Goal: Task Accomplishment & Management: Use online tool/utility

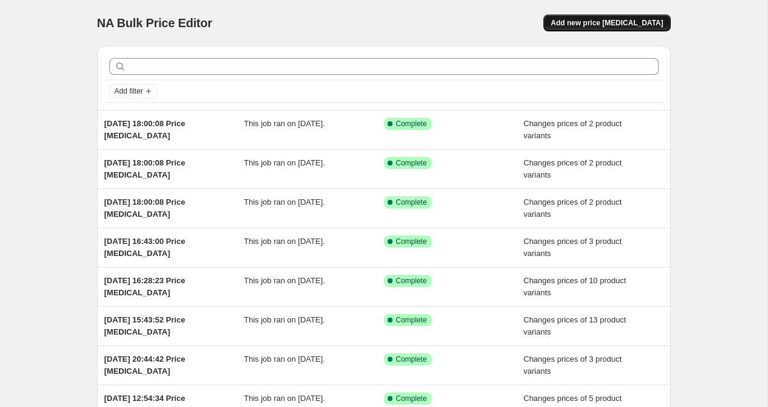
click at [641, 20] on span "Add new price change job" at bounding box center [607, 23] width 112 height 10
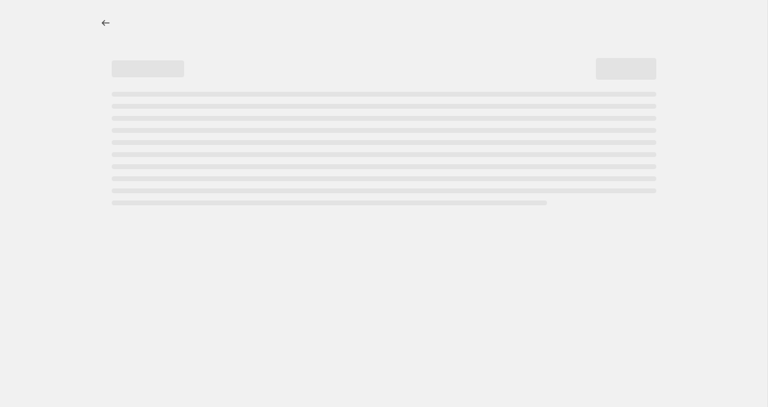
select select "percentage"
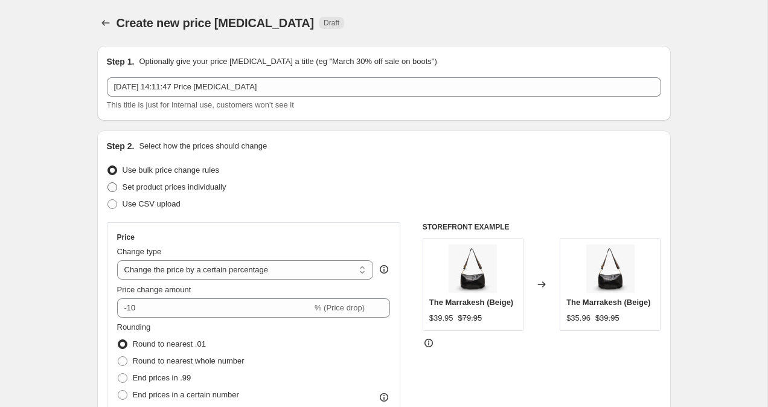
click at [109, 188] on span at bounding box center [113, 187] width 10 height 10
click at [108, 183] on input "Set product prices individually" at bounding box center [108, 182] width 1 height 1
radio input "true"
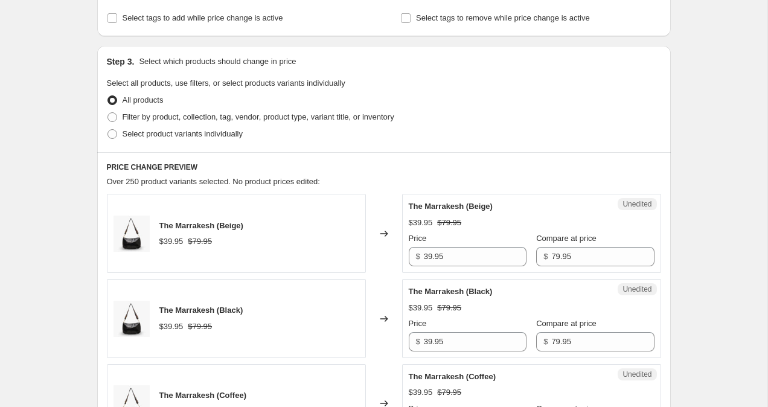
scroll to position [142, 0]
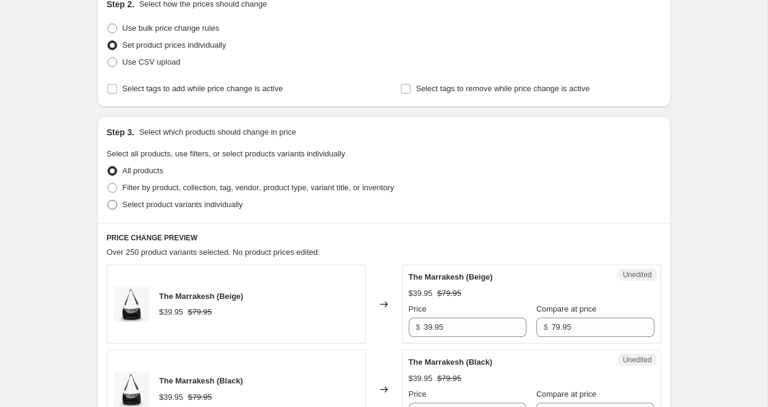
click at [112, 210] on span at bounding box center [112, 204] width 11 height 11
click at [108, 201] on input "Select product variants individually" at bounding box center [108, 200] width 1 height 1
radio input "true"
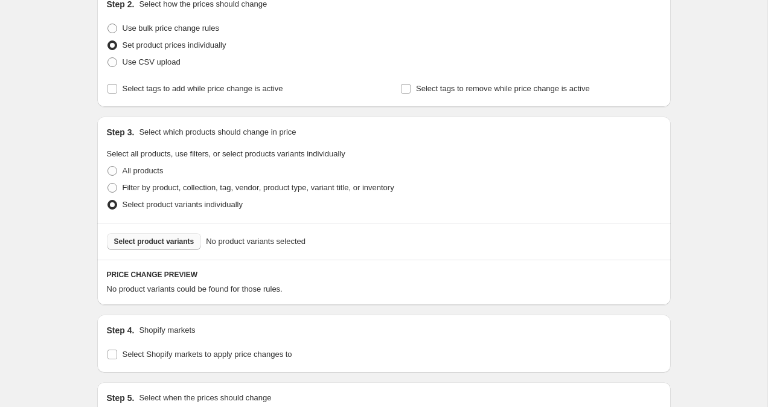
click at [130, 246] on span "Select product variants" at bounding box center [154, 242] width 80 height 10
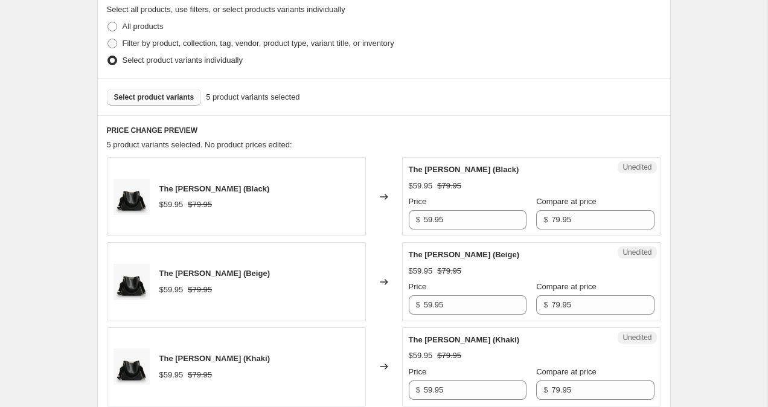
scroll to position [746, 0]
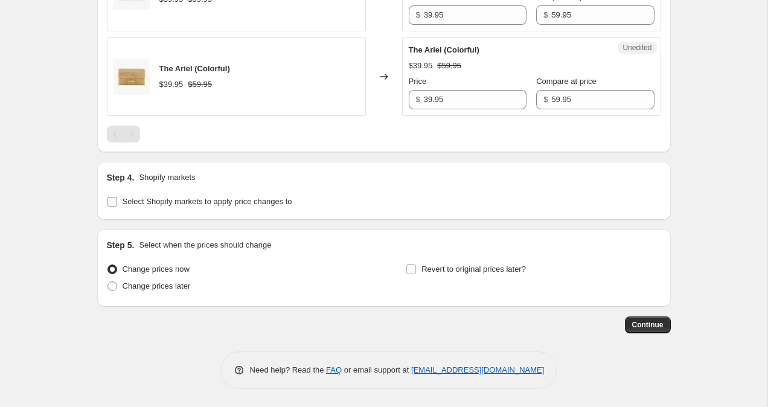
click at [114, 199] on input "Select Shopify markets to apply price changes to" at bounding box center [113, 202] width 10 height 10
checkbox input "true"
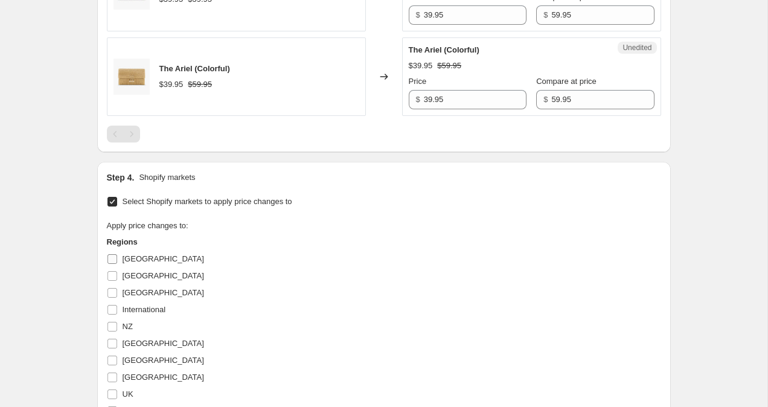
click at [112, 257] on input "Australia" at bounding box center [113, 259] width 10 height 10
checkbox input "true"
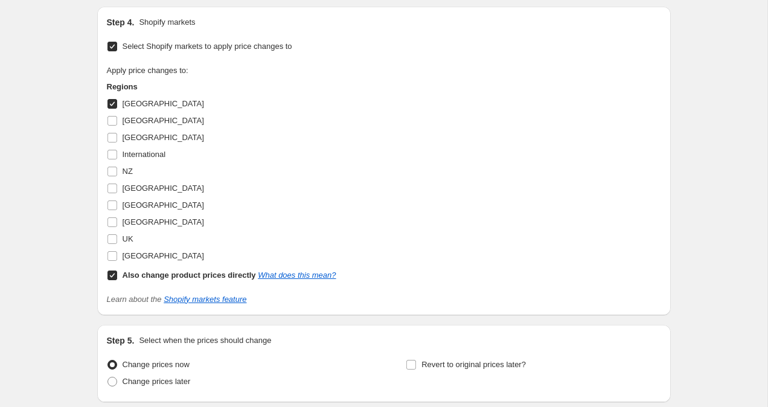
click at [114, 275] on input "Also change product prices directly What does this mean?" at bounding box center [113, 276] width 10 height 10
checkbox input "false"
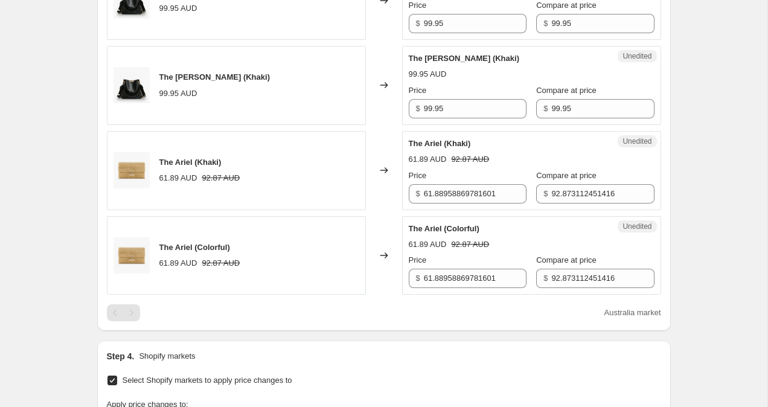
scroll to position [557, 0]
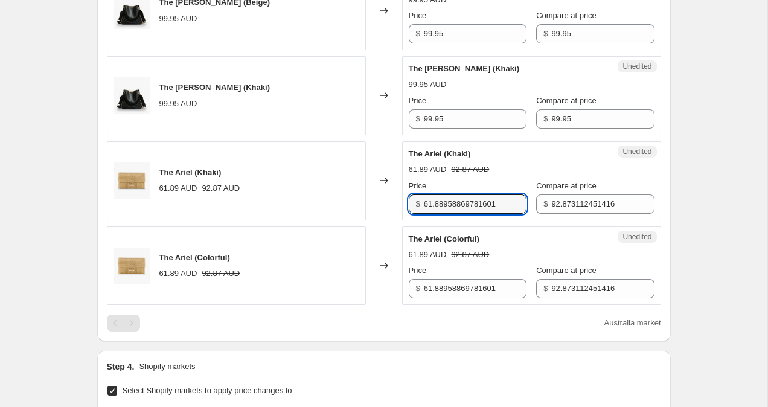
drag, startPoint x: 505, startPoint y: 205, endPoint x: 390, endPoint y: 199, distance: 115.5
click at [391, 199] on div "The Ariel (Khaki) 61.89 AUD 92.87 AUD Changed to Unedited The Ariel (Khaki) 61.…" at bounding box center [384, 180] width 554 height 79
drag, startPoint x: 455, startPoint y: 206, endPoint x: 394, endPoint y: 205, distance: 61.0
click at [394, 205] on div "The Ariel (Khaki) 61.89 AUD 92.87 AUD Changed to Unedited The Ariel (Khaki) 61.…" at bounding box center [384, 180] width 554 height 79
type input "79.95"
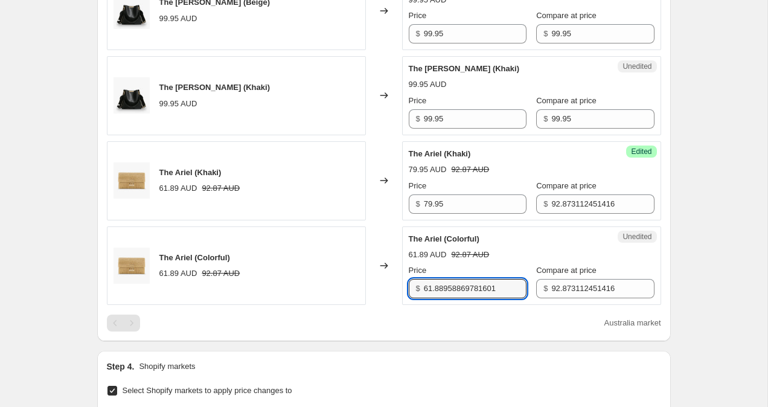
drag, startPoint x: 477, startPoint y: 266, endPoint x: 364, endPoint y: 268, distance: 113.6
click at [364, 269] on div "The Ariel (Colorful) 61.89 AUD 92.87 AUD Changed to Unedited The Ariel (Colorfu…" at bounding box center [384, 265] width 554 height 79
paste input "79.95"
type input "79.95"
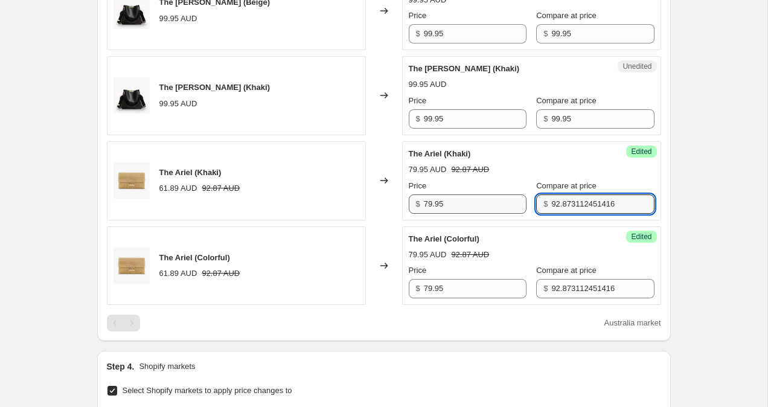
drag, startPoint x: 614, startPoint y: 205, endPoint x: 488, endPoint y: 205, distance: 125.6
click at [489, 205] on div "Price $ 79.95 Compare at price $ 92.873112451416" at bounding box center [532, 197] width 246 height 34
paste input "79.95"
type input "79.95"
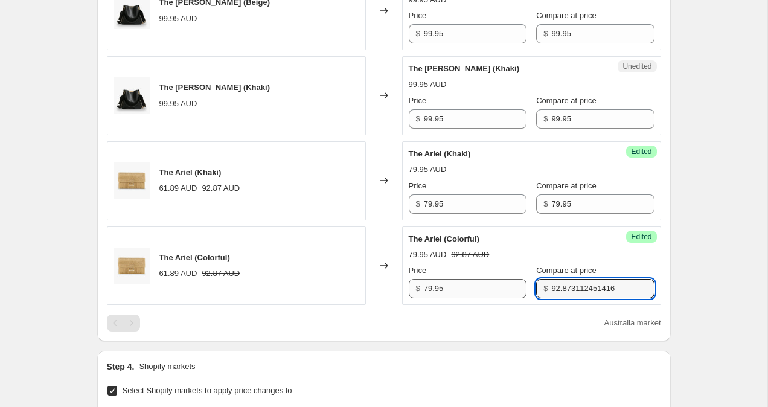
drag, startPoint x: 617, startPoint y: 290, endPoint x: 490, endPoint y: 287, distance: 126.9
click at [490, 287] on div "Price $ 79.95 Compare at price $ 92.873112451416" at bounding box center [532, 282] width 246 height 34
paste input "79.95"
type input "79.95"
click at [746, 174] on div "Create new price change job. This page is ready Create new price change job Dra…" at bounding box center [384, 145] width 768 height 1404
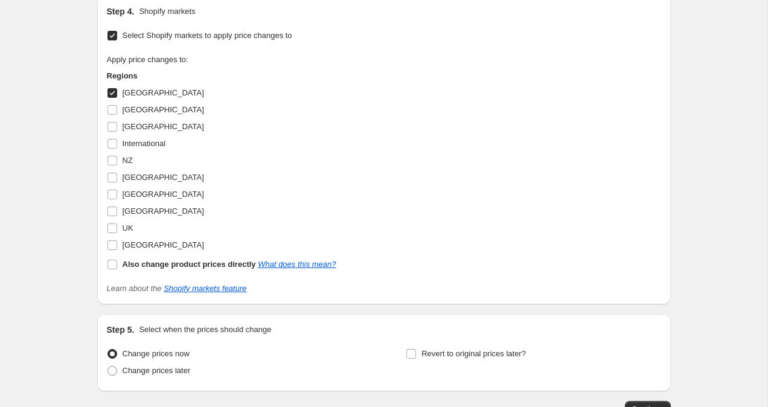
scroll to position [997, 0]
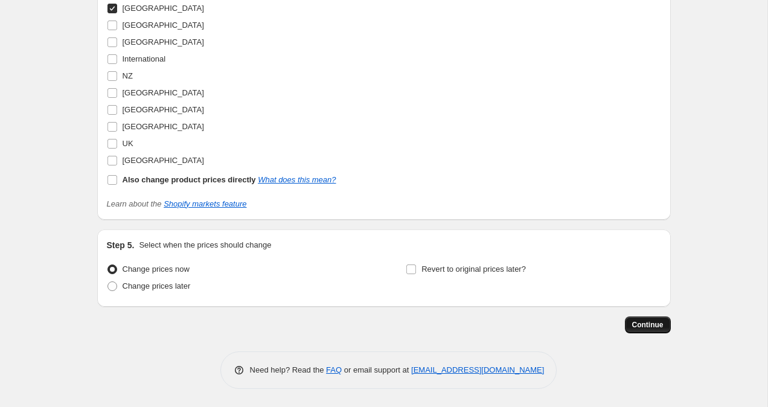
click at [658, 321] on span "Continue" at bounding box center [647, 325] width 31 height 10
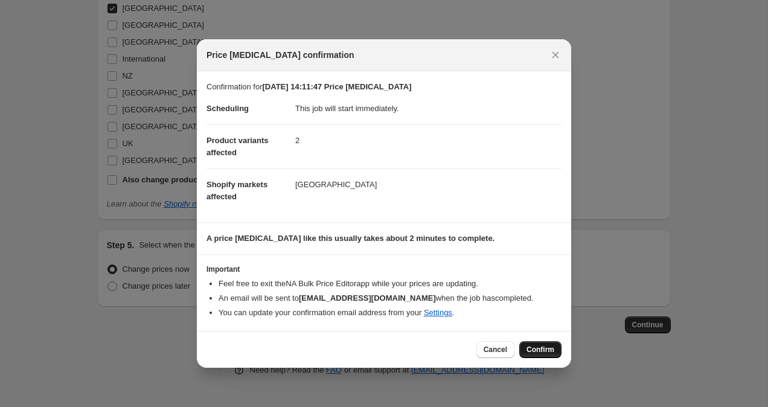
click at [551, 354] on span "Confirm" at bounding box center [541, 350] width 28 height 10
